Goal: Use online tool/utility: Use online tool/utility

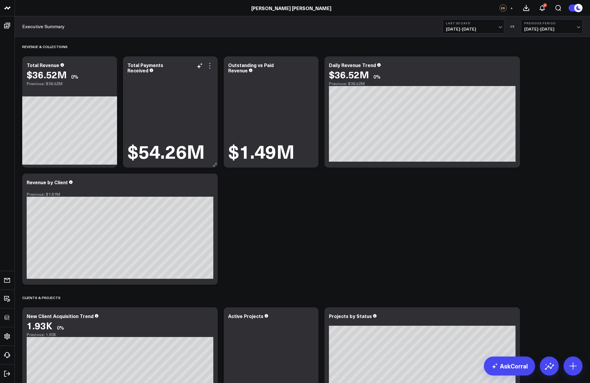
click at [210, 67] on icon at bounding box center [209, 65] width 7 height 7
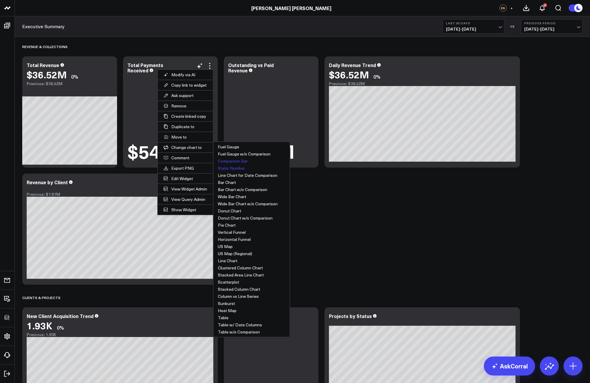
click at [234, 162] on button "Comparison Bar" at bounding box center [251, 160] width 76 height 7
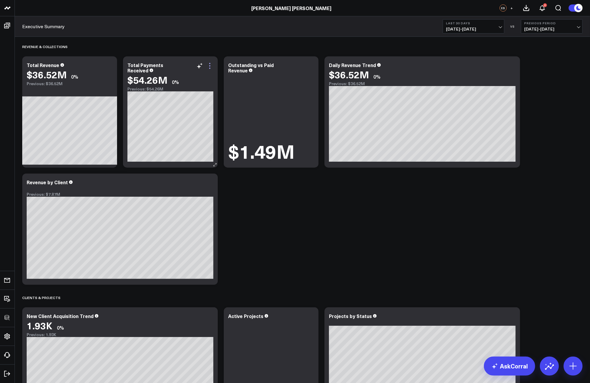
click at [210, 64] on icon at bounding box center [209, 65] width 7 height 7
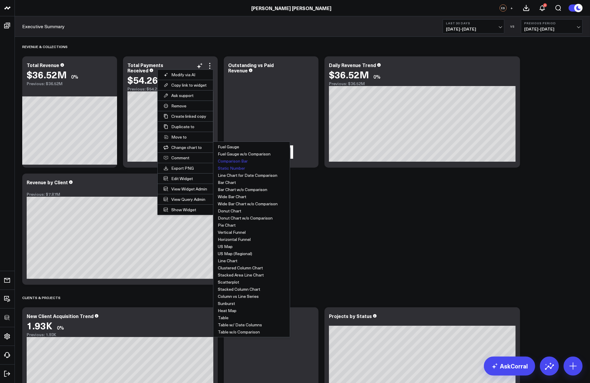
click at [230, 167] on button "Static Number" at bounding box center [251, 167] width 76 height 7
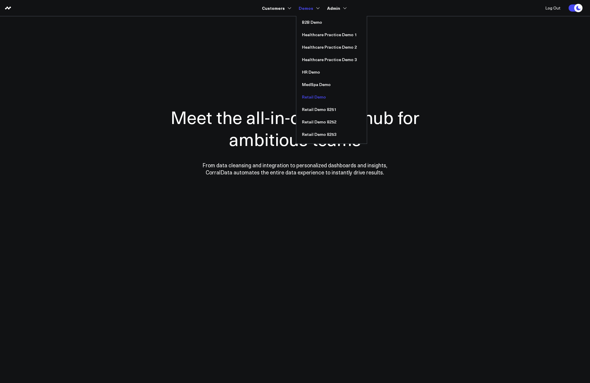
click at [309, 97] on link "Retail Demo" at bounding box center [331, 97] width 71 height 12
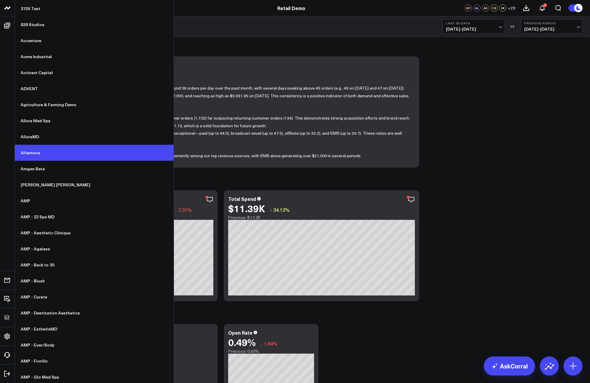
scroll to position [64, 0]
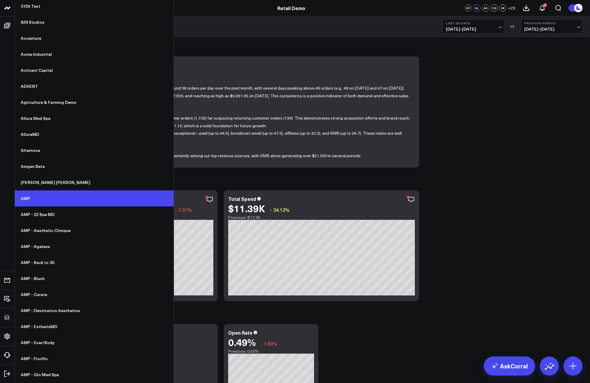
click at [34, 195] on link "AMP" at bounding box center [94, 198] width 159 height 16
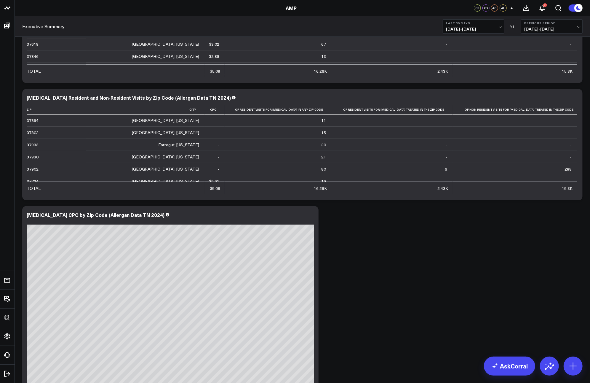
scroll to position [664, 0]
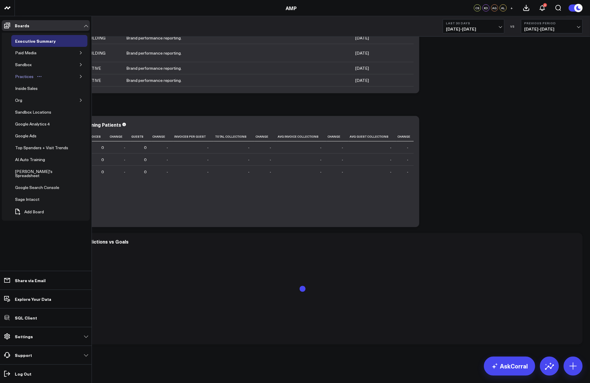
click at [22, 73] on div "Practices" at bounding box center [24, 76] width 21 height 7
click at [80, 75] on icon "button" at bounding box center [81, 77] width 4 height 4
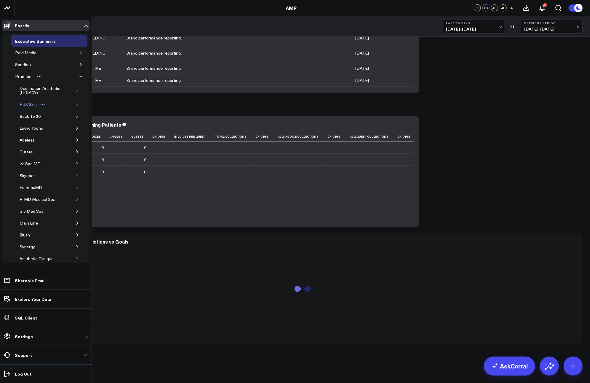
click at [23, 102] on div "PUR Skin" at bounding box center [28, 104] width 20 height 7
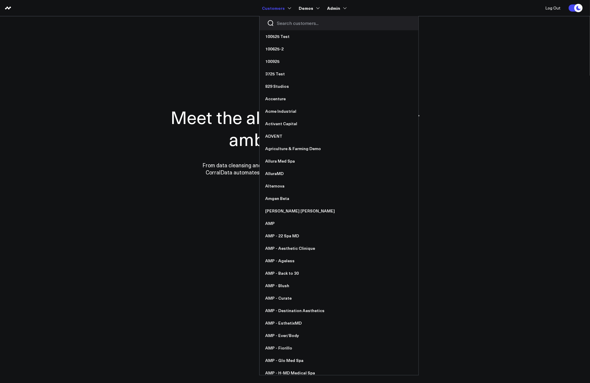
click at [287, 25] on input "Search customers input" at bounding box center [344, 23] width 134 height 7
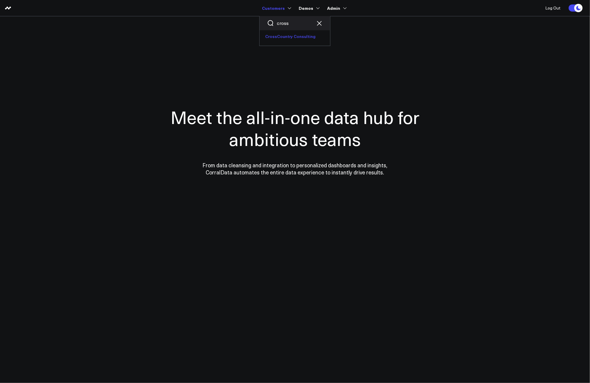
type input "cross"
click at [286, 37] on link "CrossCountry Consulting" at bounding box center [295, 36] width 71 height 12
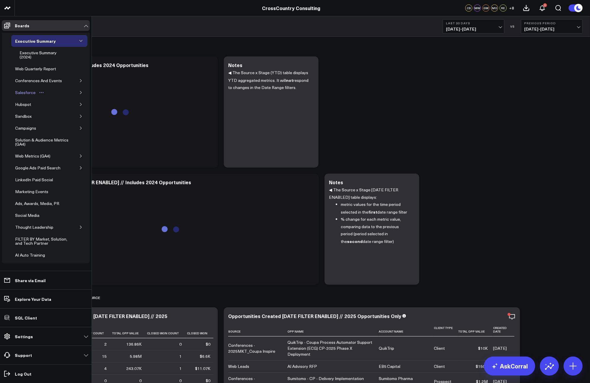
click at [22, 90] on div "Salesforce" at bounding box center [25, 92] width 23 height 7
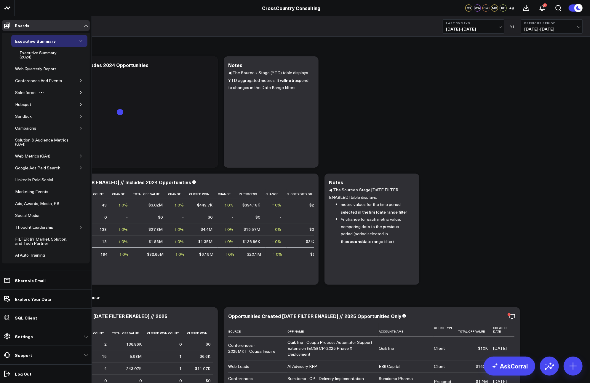
click at [79, 91] on icon "button" at bounding box center [81, 93] width 4 height 4
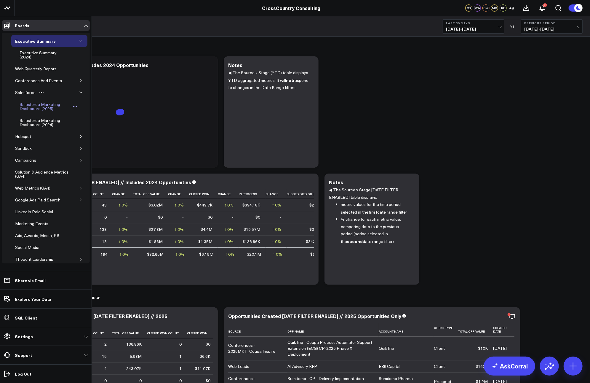
click at [36, 105] on div "Salesforce Marketing Dashboard (2025)" at bounding box center [45, 106] width 54 height 11
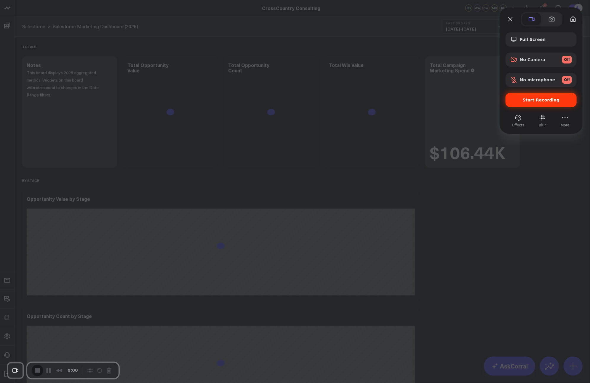
click at [539, 99] on span "Start Recording" at bounding box center [541, 100] width 37 height 5
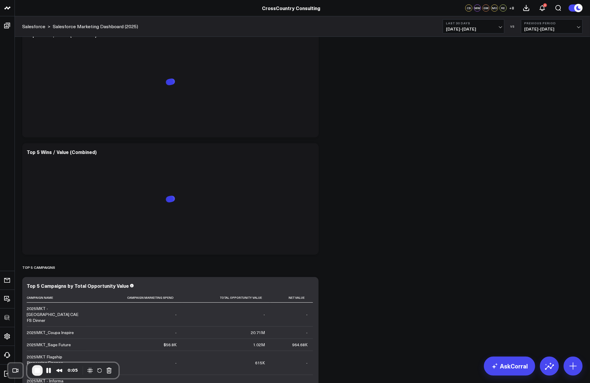
scroll to position [3986, 0]
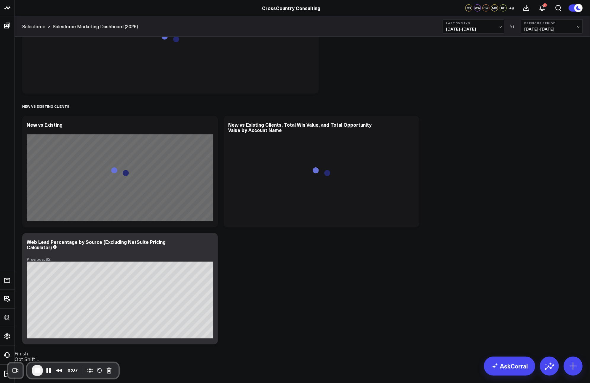
click at [36, 370] on span "End Recording" at bounding box center [37, 370] width 7 height 7
